Goal: Use online tool/utility: Utilize a website feature to perform a specific function

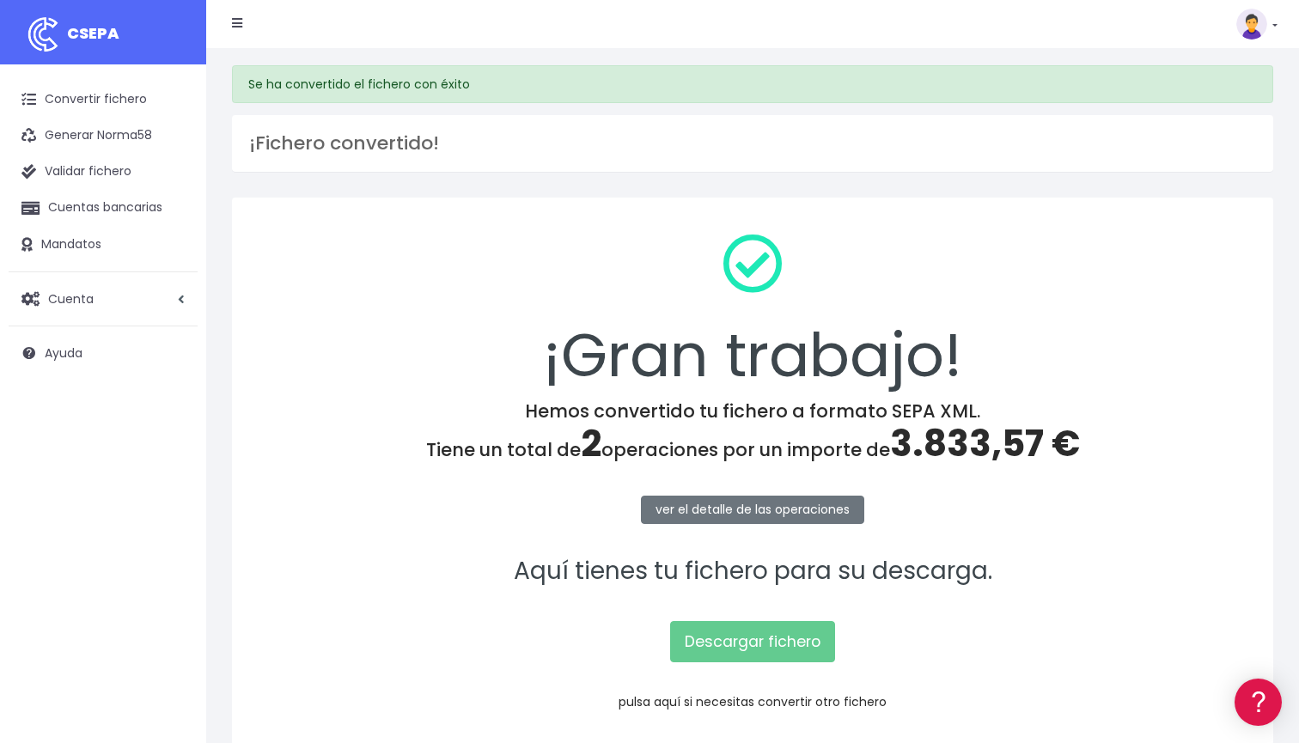
click at [789, 700] on link "pulsa aquí si necesitas convertir otro fichero" at bounding box center [752, 701] width 268 height 17
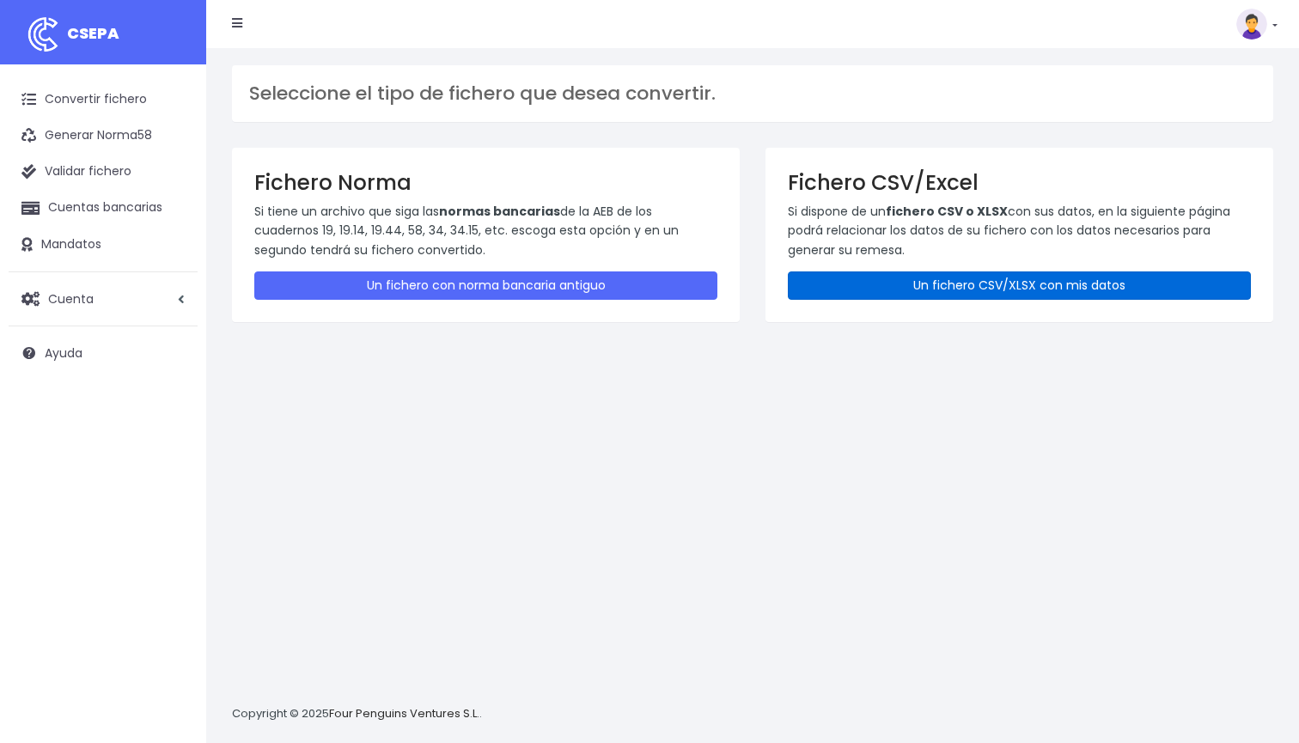
click at [913, 280] on link "Un fichero CSV/XLSX con mis datos" at bounding box center [1019, 285] width 463 height 28
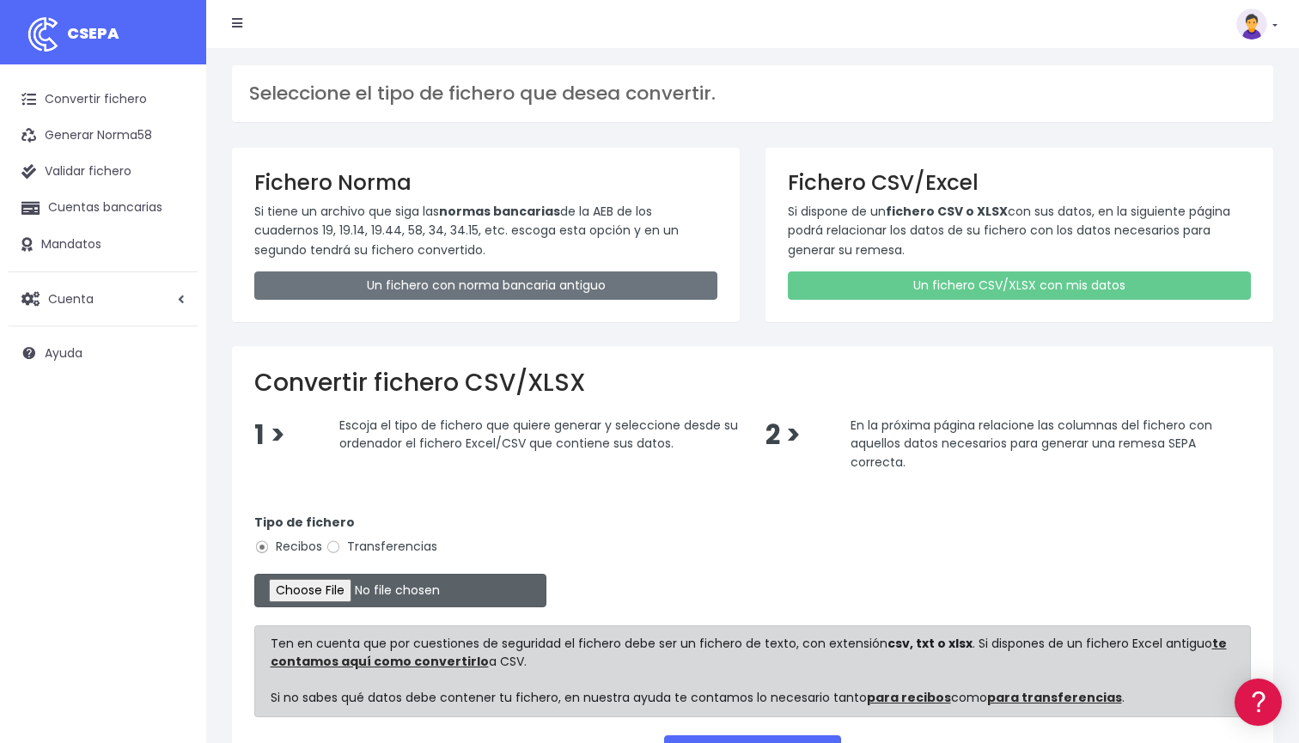
click at [338, 588] on input "file" at bounding box center [400, 590] width 292 height 33
type input "C:\fakepath\DOMICILIACION SOLARIS AGOSTO 18 2025.xlsx"
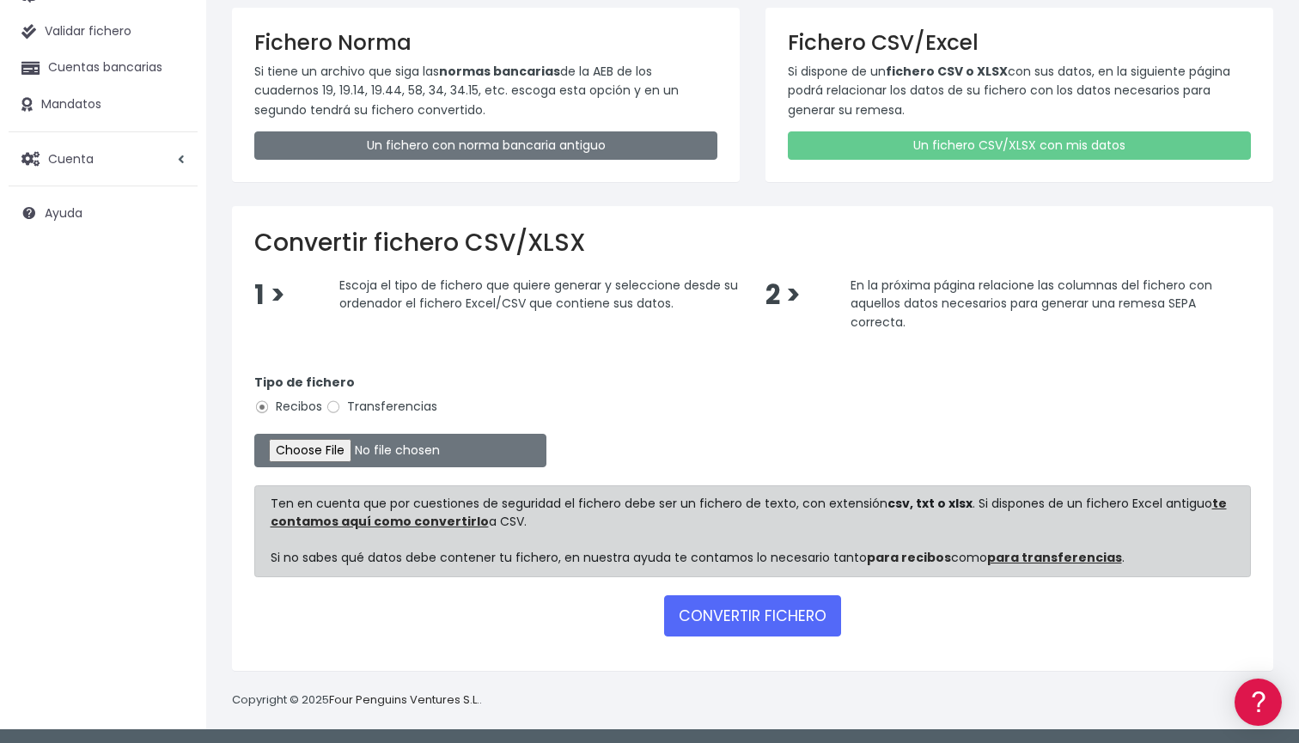
scroll to position [139, 0]
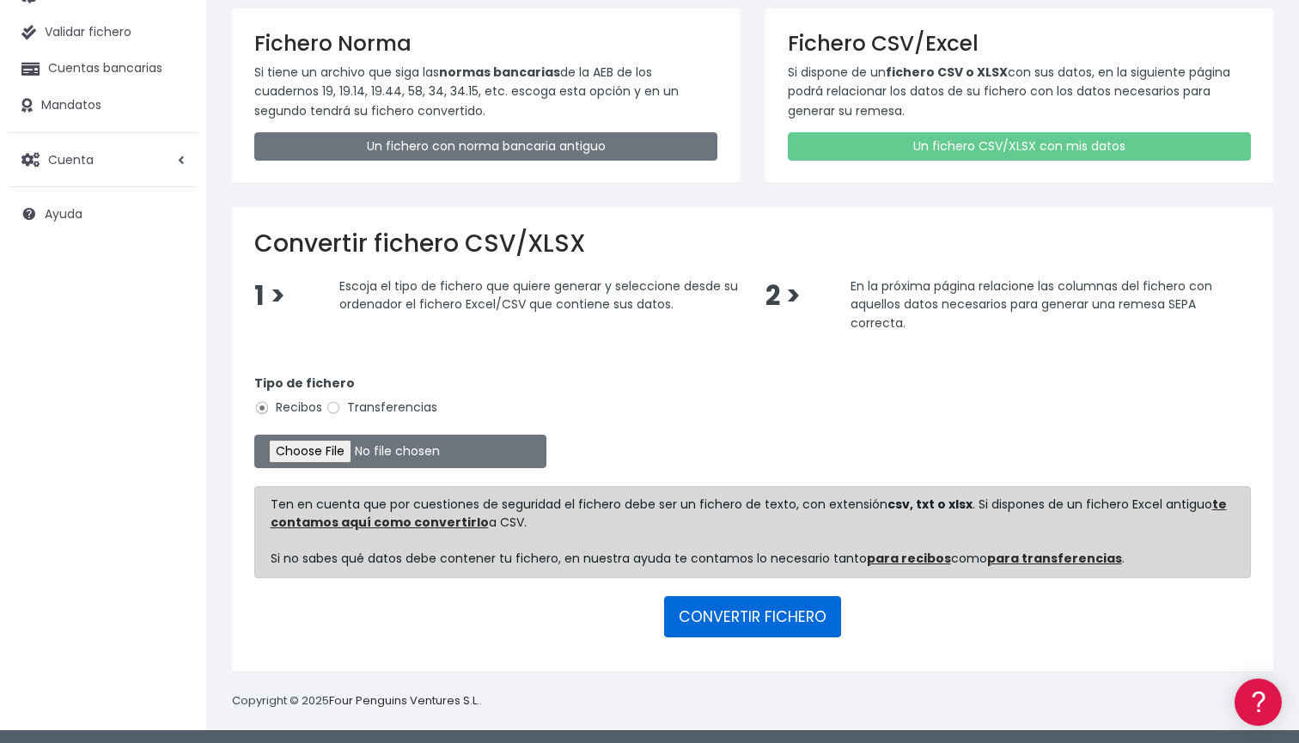
click at [733, 617] on button "CONVERTIR FICHERO" at bounding box center [752, 616] width 177 height 41
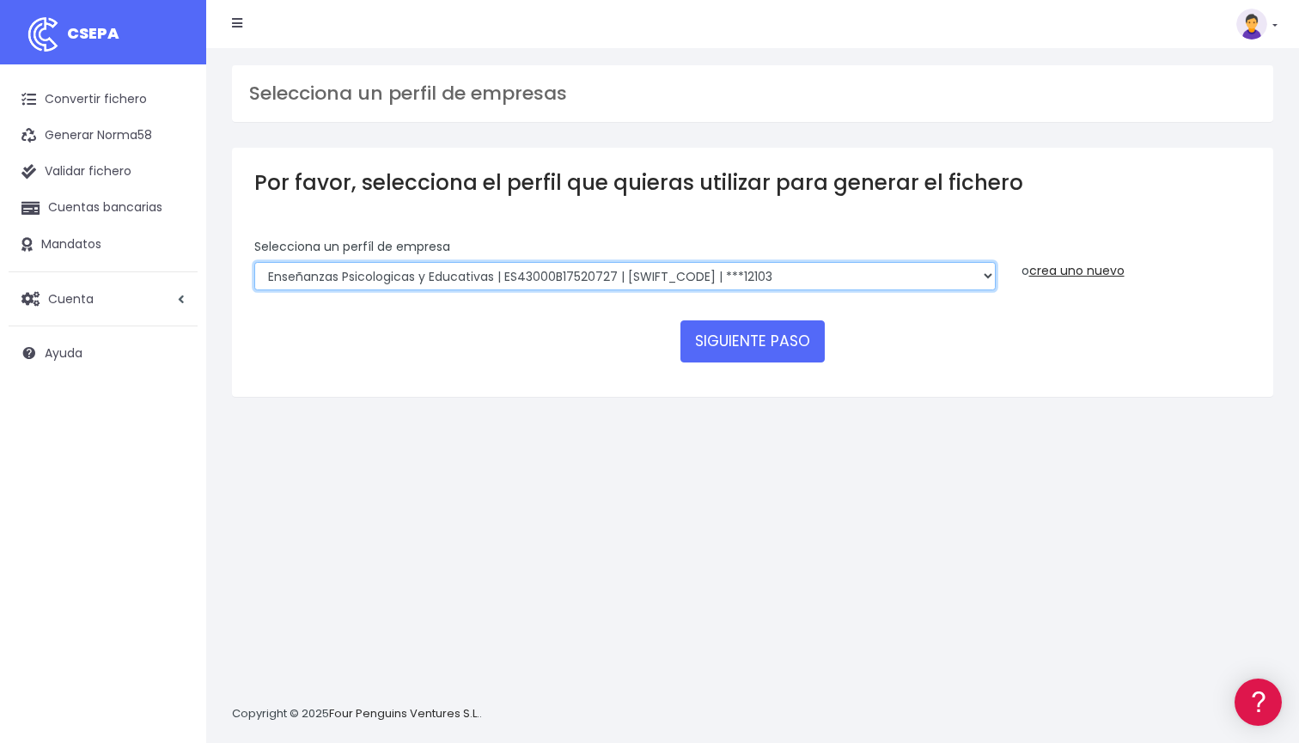
select select "2396"
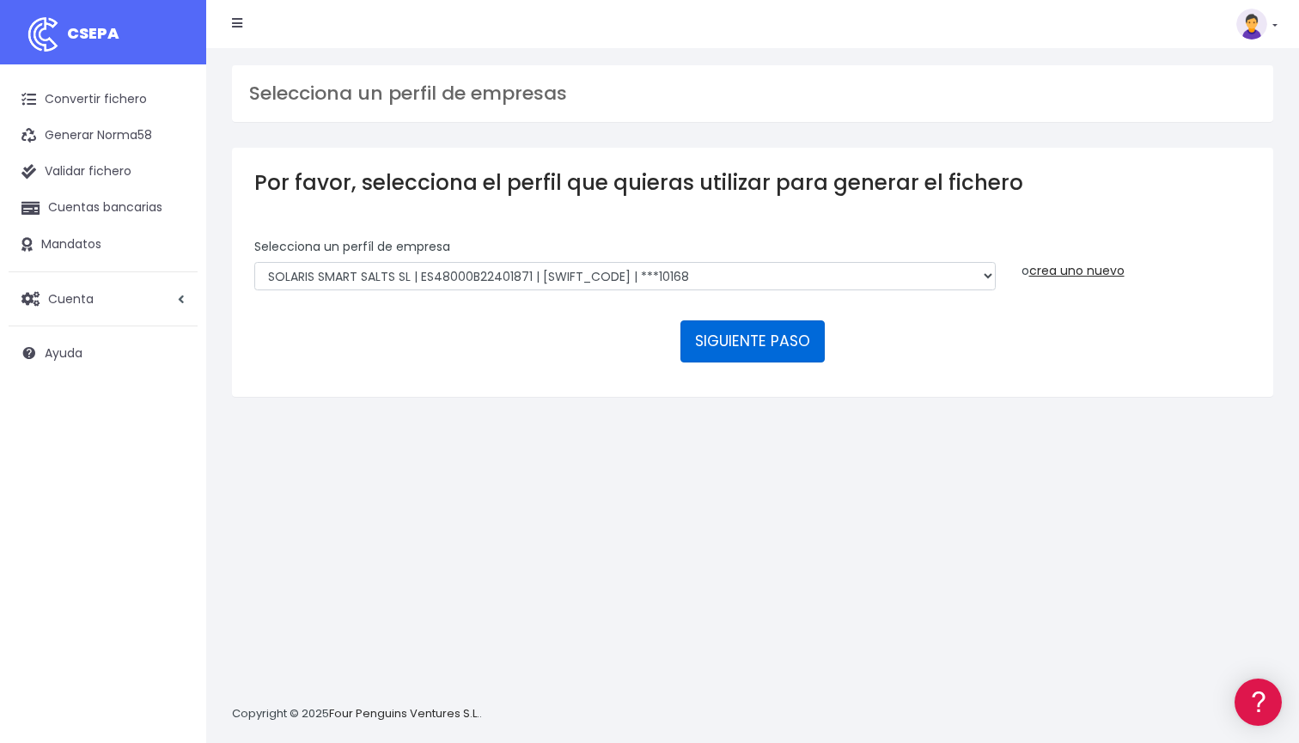
click at [720, 336] on button "SIGUIENTE PASO" at bounding box center [752, 340] width 144 height 41
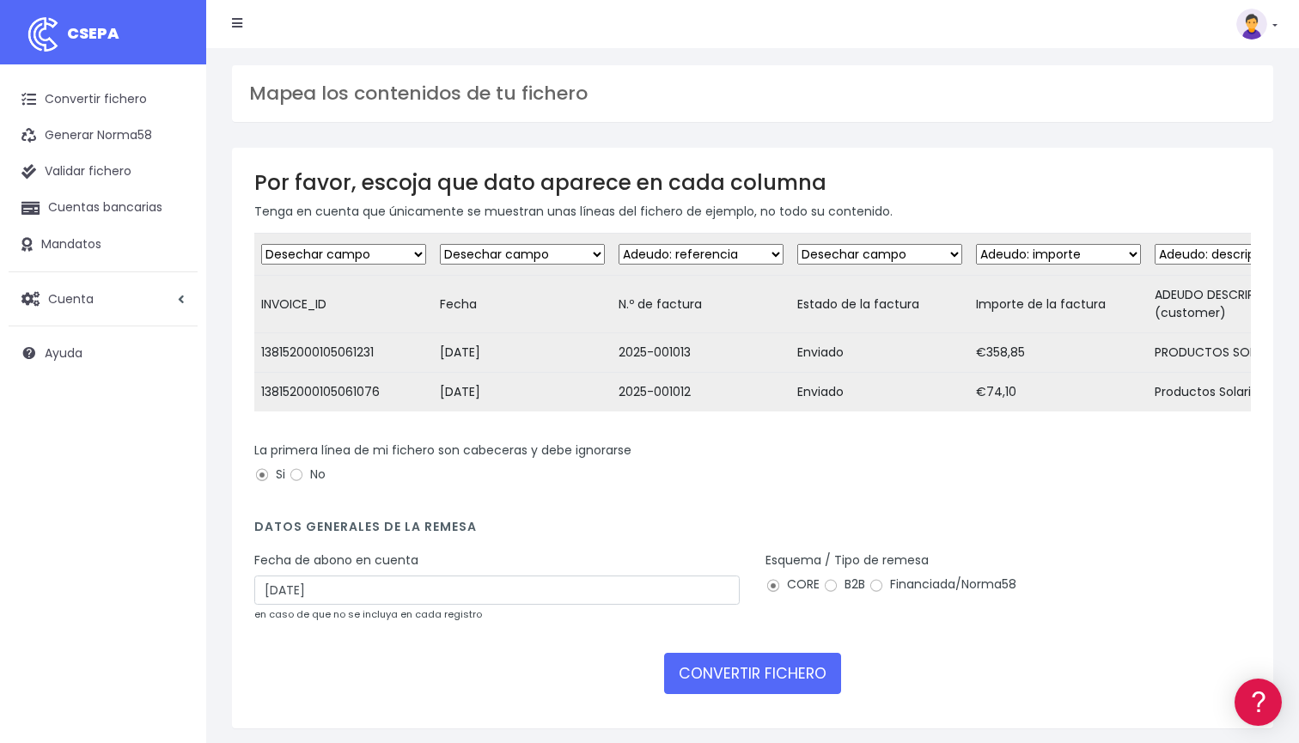
click at [606, 604] on div "Fecha de abono en cuenta 20/08/2025 en caso de que no se incluya en cada regist…" at bounding box center [496, 586] width 485 height 71
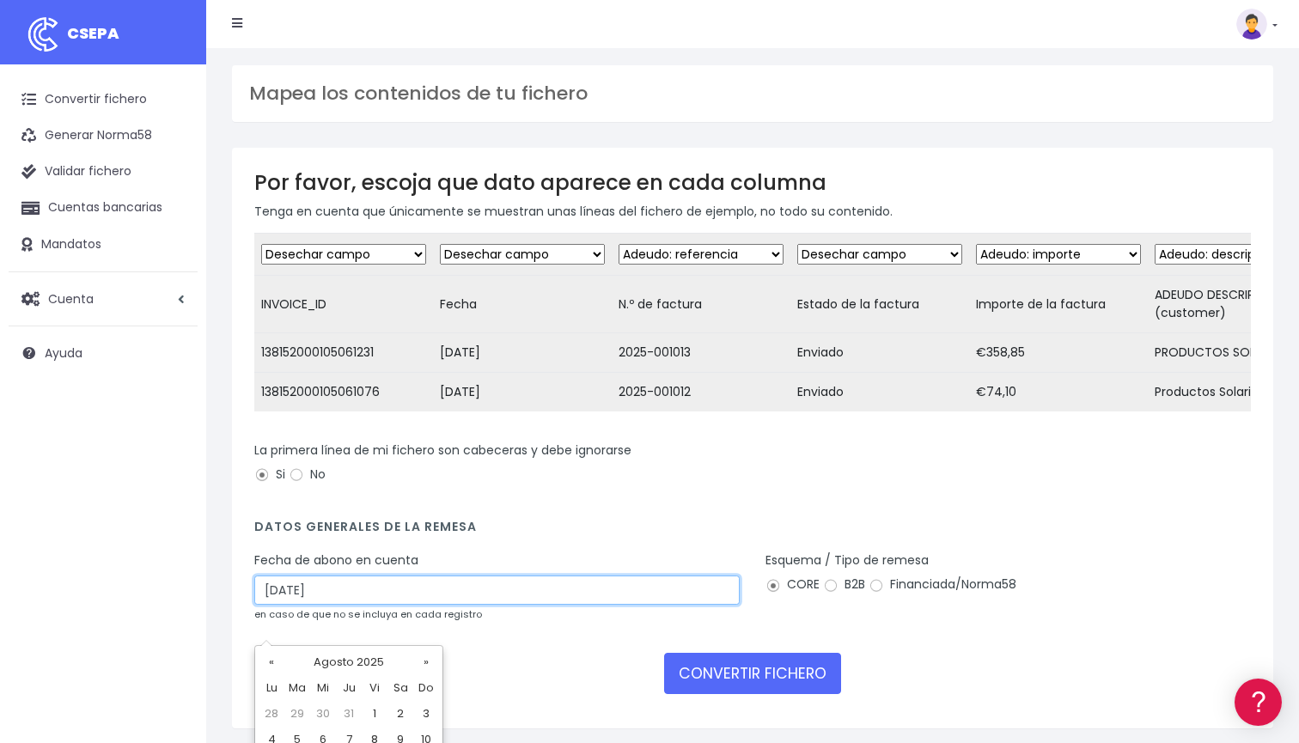
click at [585, 605] on input "20/08/2025" at bounding box center [496, 589] width 485 height 29
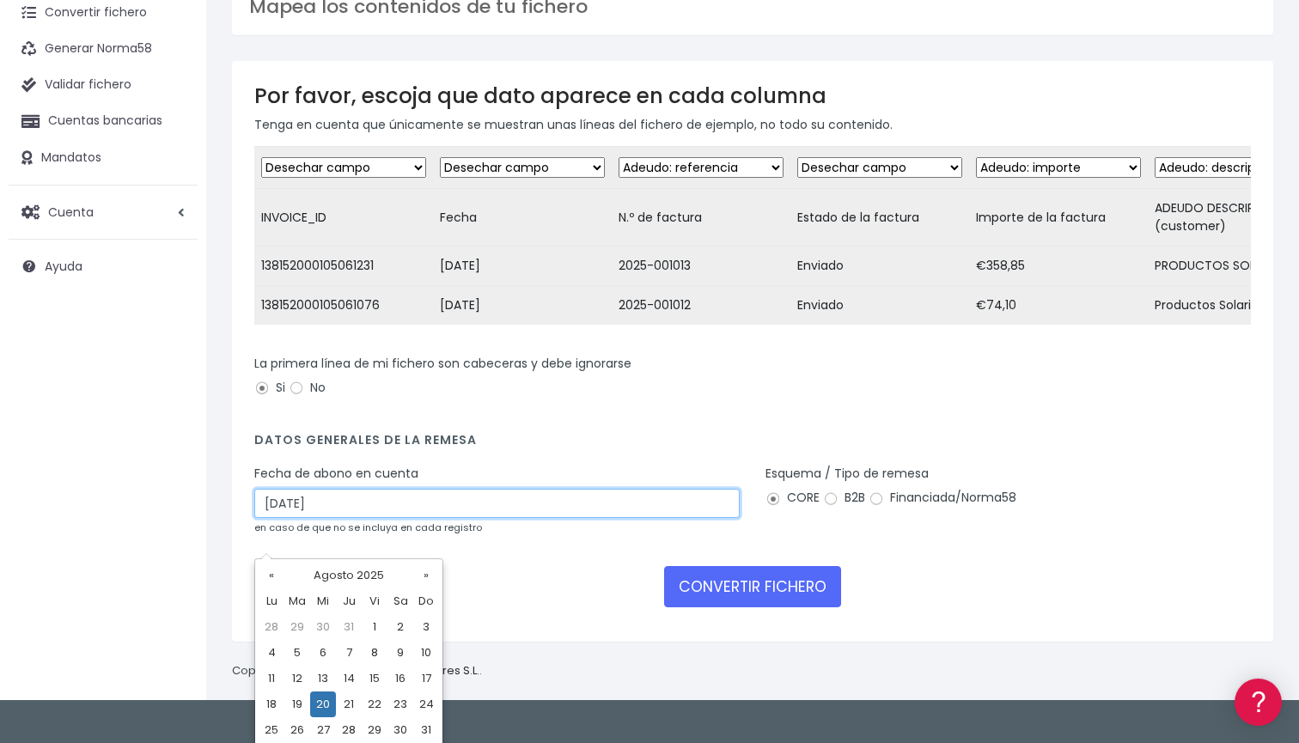
scroll to position [87, 0]
click at [629, 403] on div "La primera línea de mi fichero son cabeceras y debe ignorarse Si No" at bounding box center [752, 379] width 996 height 48
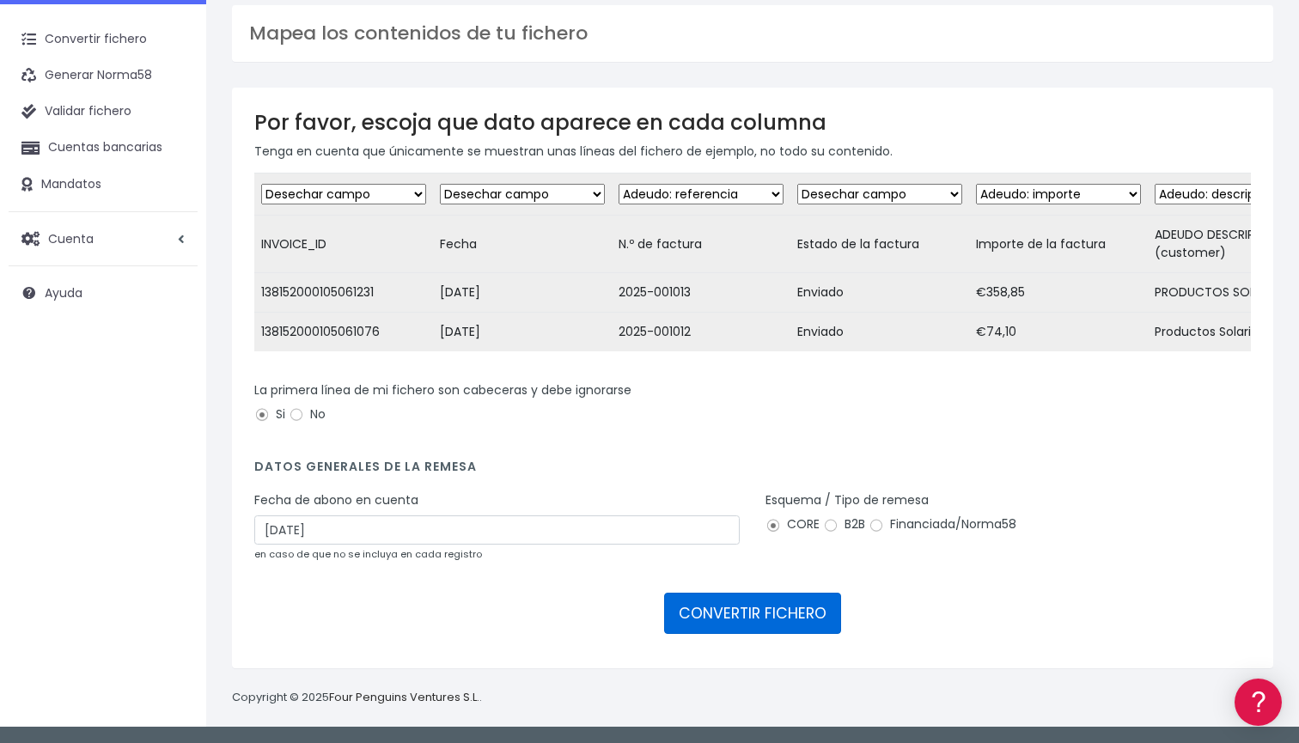
click at [756, 629] on button "CONVERTIR FICHERO" at bounding box center [752, 613] width 177 height 41
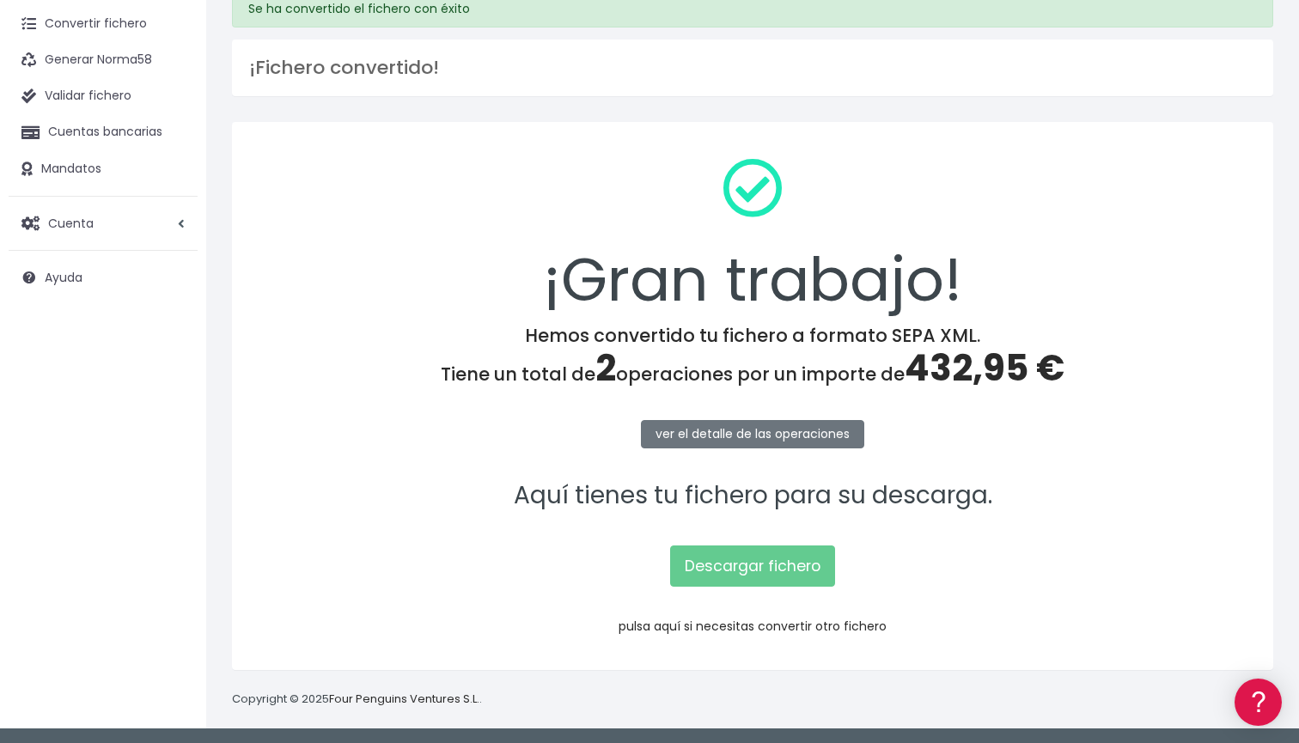
scroll to position [75, 0]
click at [764, 579] on link "Descargar fichero" at bounding box center [752, 566] width 165 height 41
